Goal: Information Seeking & Learning: Learn about a topic

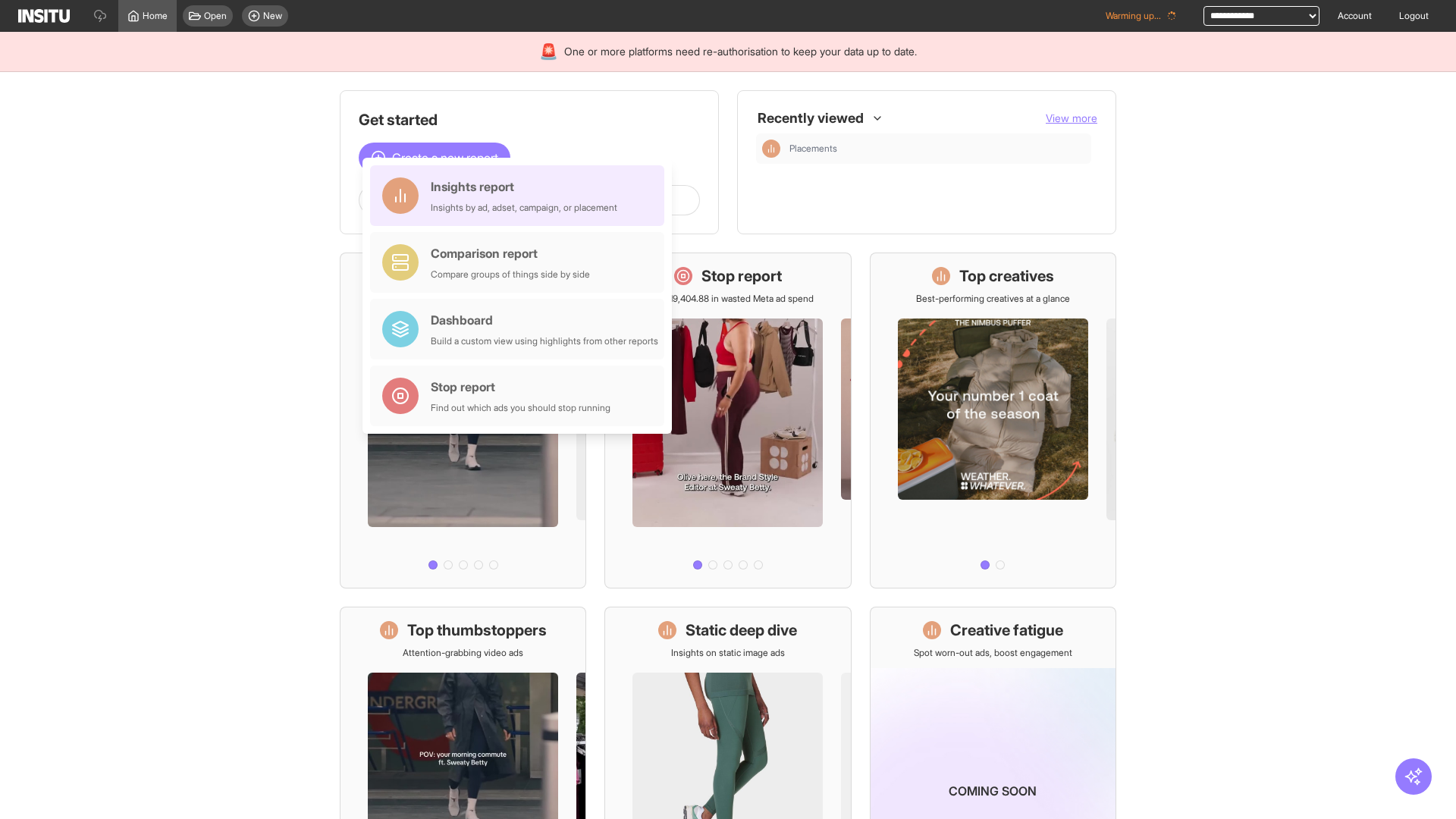
click at [521, 196] on div "Insights report Insights by ad, adset, campaign, or placement" at bounding box center [523, 195] width 187 height 37
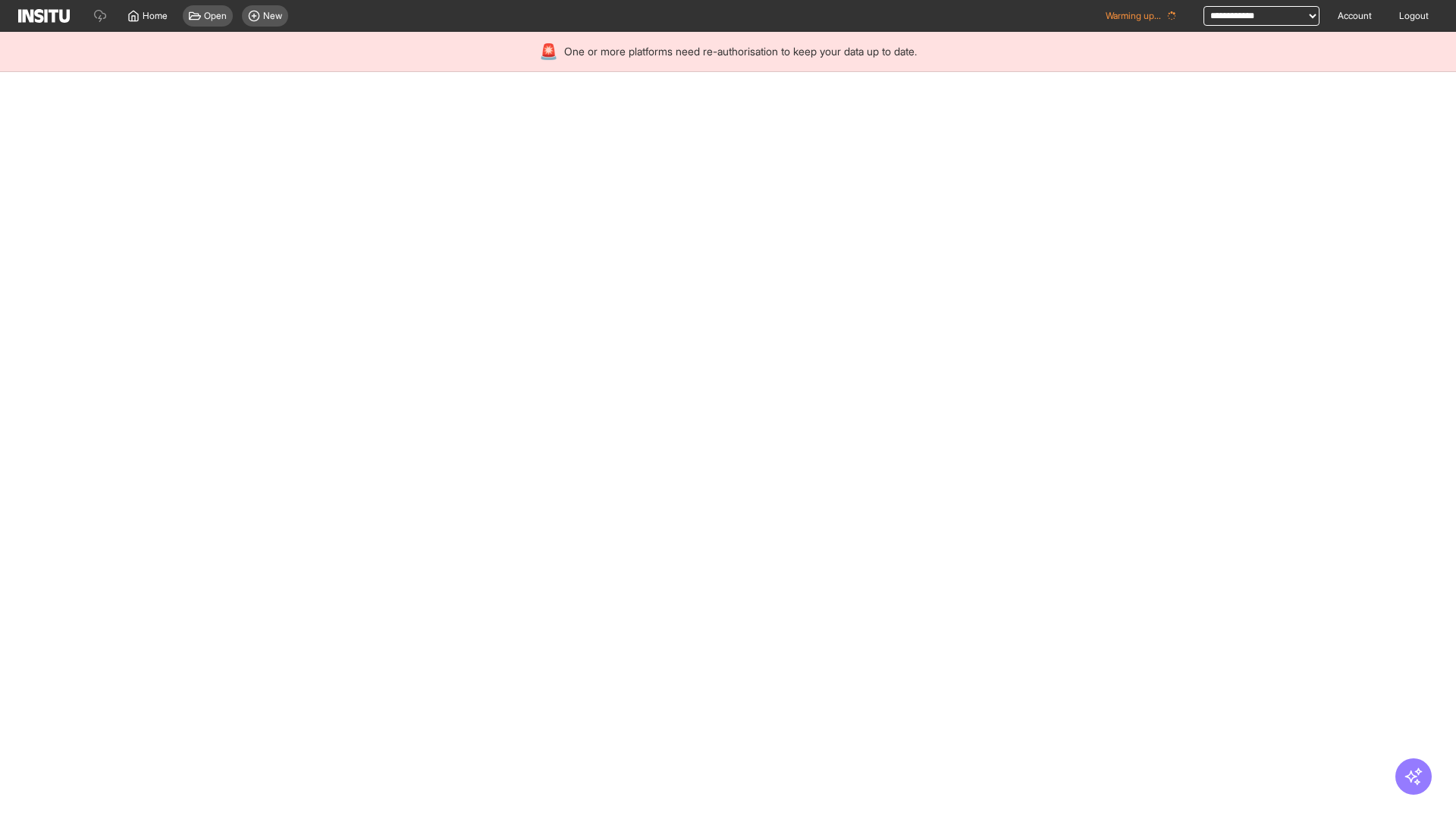
select select "**"
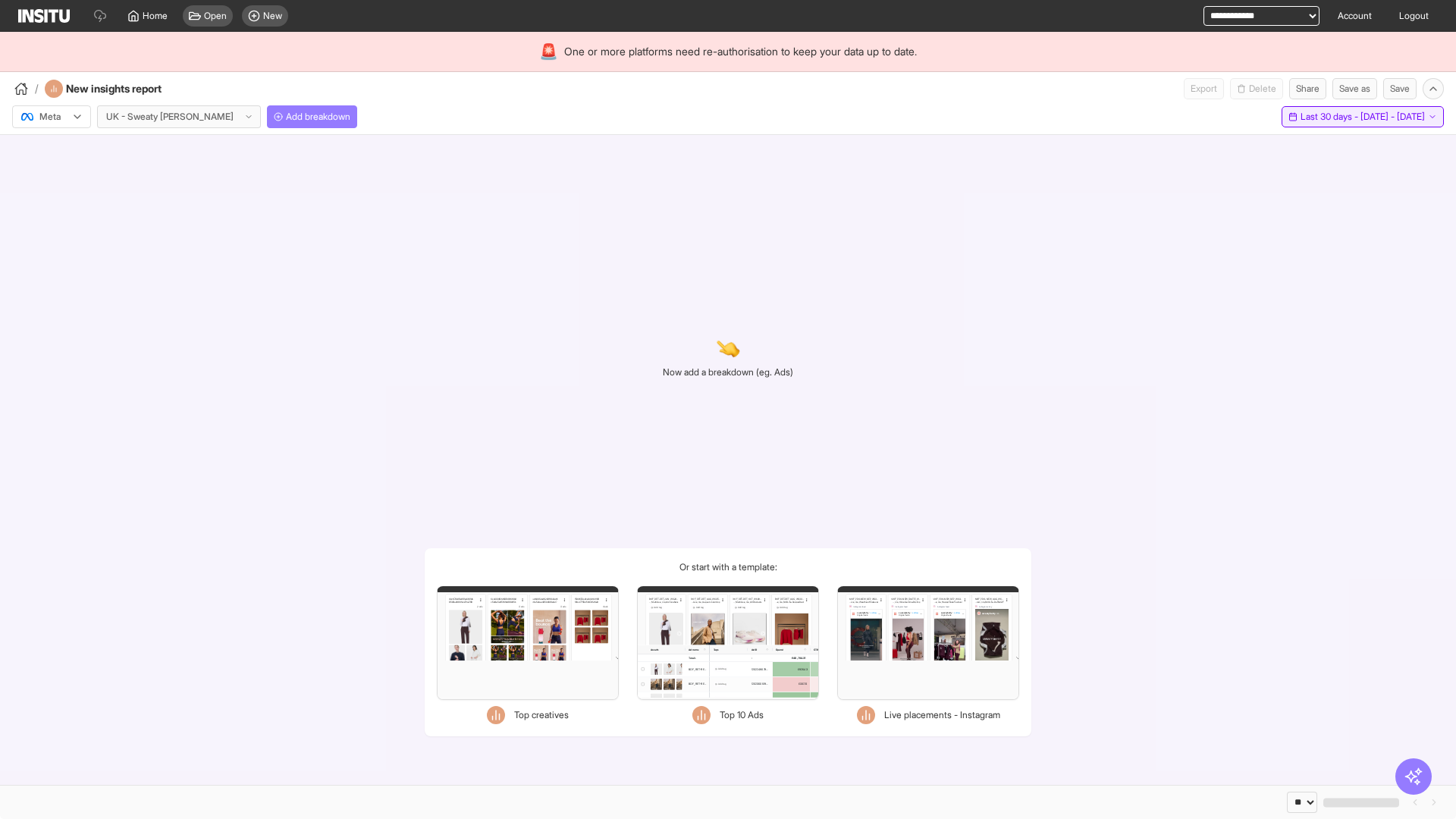
click at [1328, 117] on span "Last 30 days - [DATE] - [DATE]" at bounding box center [1363, 117] width 124 height 12
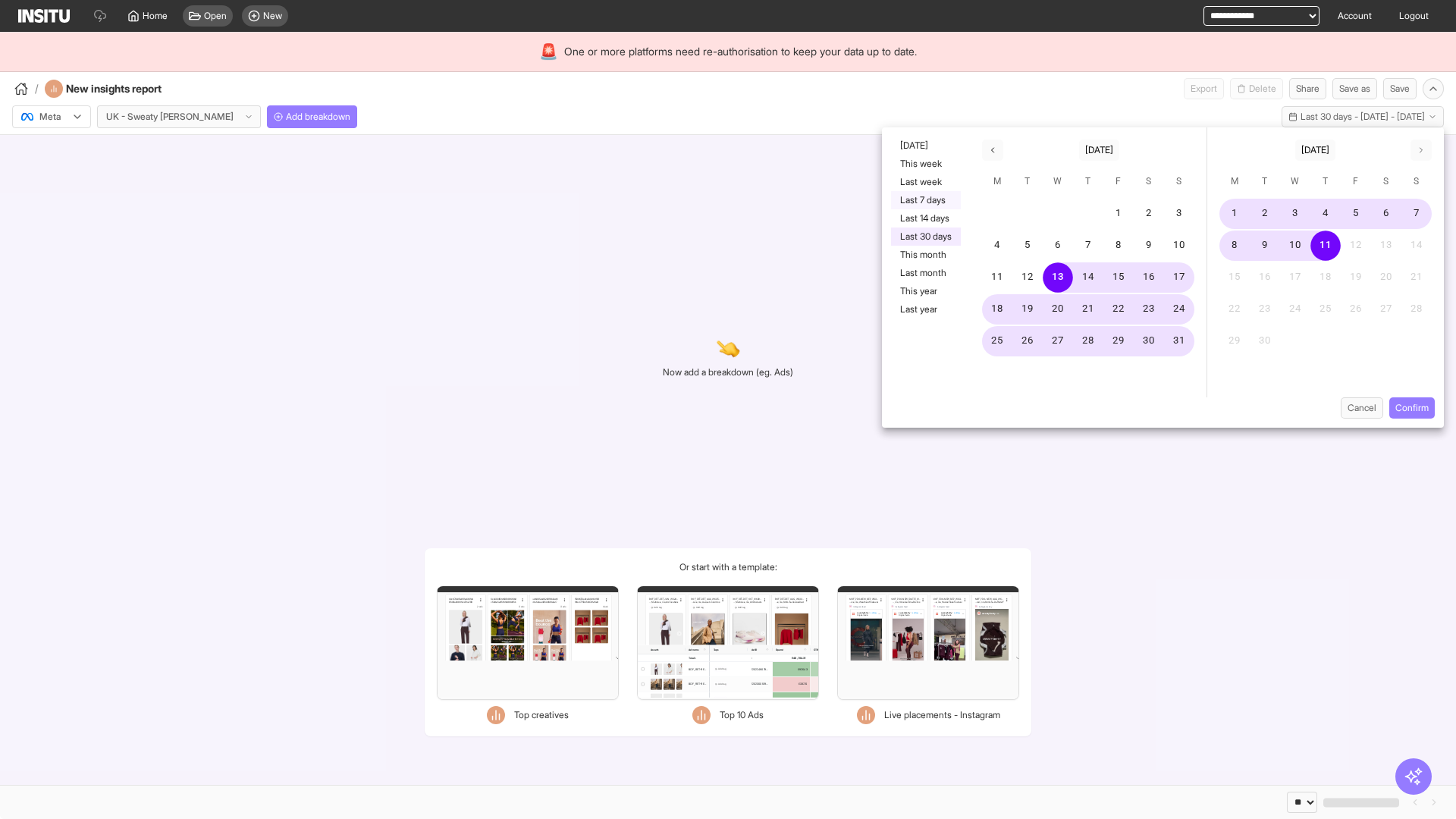
click at [924, 200] on button "Last 7 days" at bounding box center [926, 199] width 70 height 18
